Goal: Task Accomplishment & Management: Manage account settings

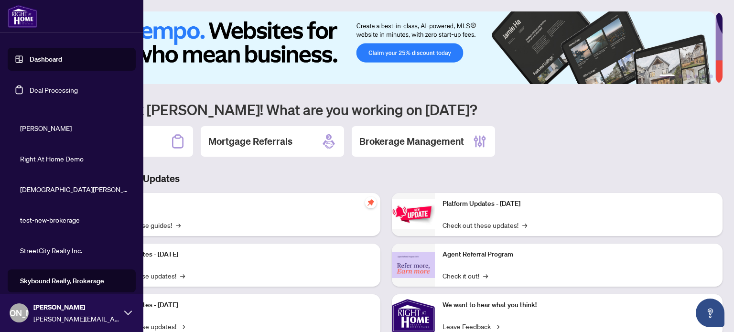
scroll to position [224, 0]
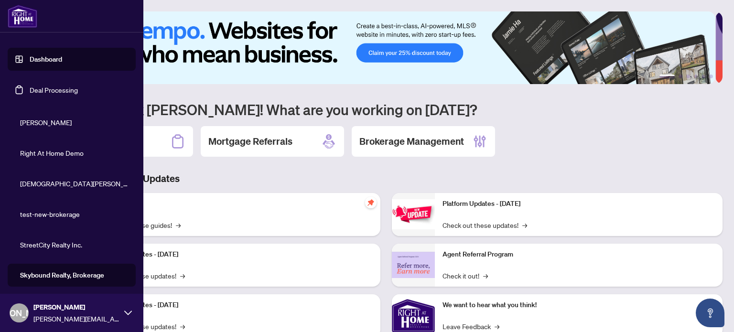
click at [71, 275] on span "Skybound Realty, Brokerage" at bounding box center [74, 275] width 109 height 11
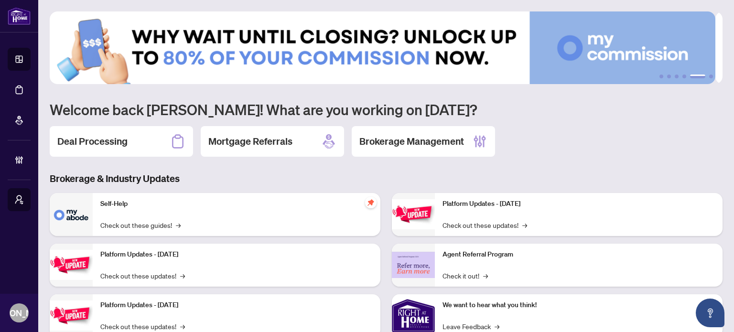
scroll to position [0, 0]
click at [558, 134] on div "Deal Processing Mortgage Referrals Brokerage Management" at bounding box center [386, 141] width 673 height 31
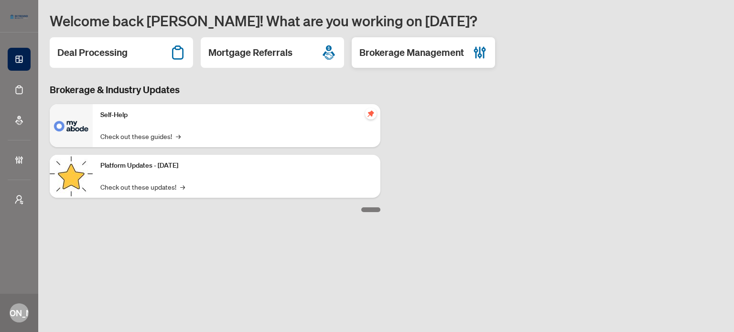
click at [426, 50] on h2 "Brokerage Management" at bounding box center [412, 52] width 105 height 13
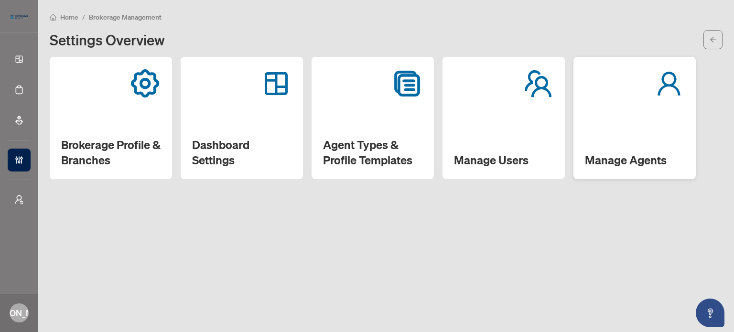
click at [617, 125] on div "Manage Agents" at bounding box center [635, 118] width 122 height 122
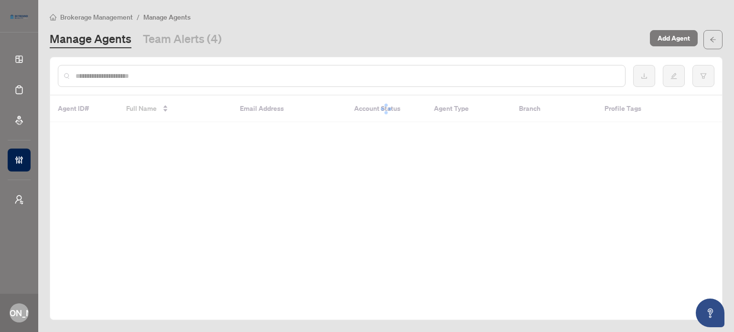
click at [367, 76] on input "text" at bounding box center [347, 76] width 542 height 11
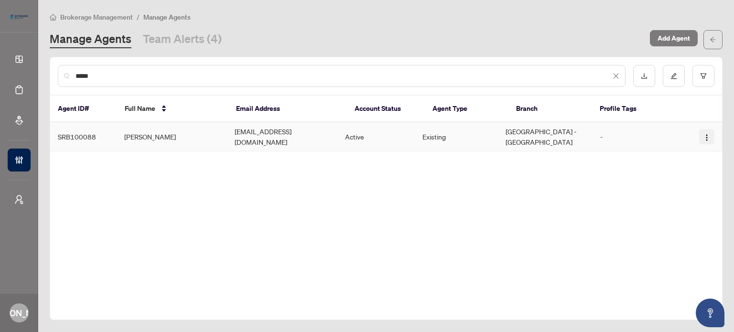
type input "*****"
click at [708, 134] on img "button" at bounding box center [707, 138] width 8 height 8
click at [519, 203] on div "***** Agent ID# Full Name Email Address Account Status Agent Type Branch Profil…" at bounding box center [386, 188] width 673 height 263
click at [709, 134] on img "button" at bounding box center [707, 138] width 8 height 8
click at [677, 168] on span "Reset Password" at bounding box center [681, 167] width 52 height 11
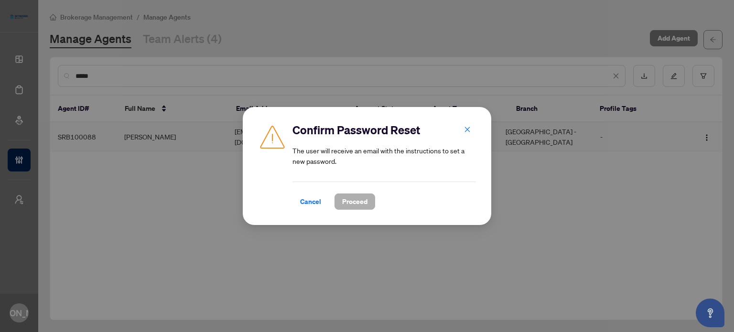
click at [360, 200] on span "Proceed" at bounding box center [354, 201] width 25 height 15
